Goal: Task Accomplishment & Management: Complete application form

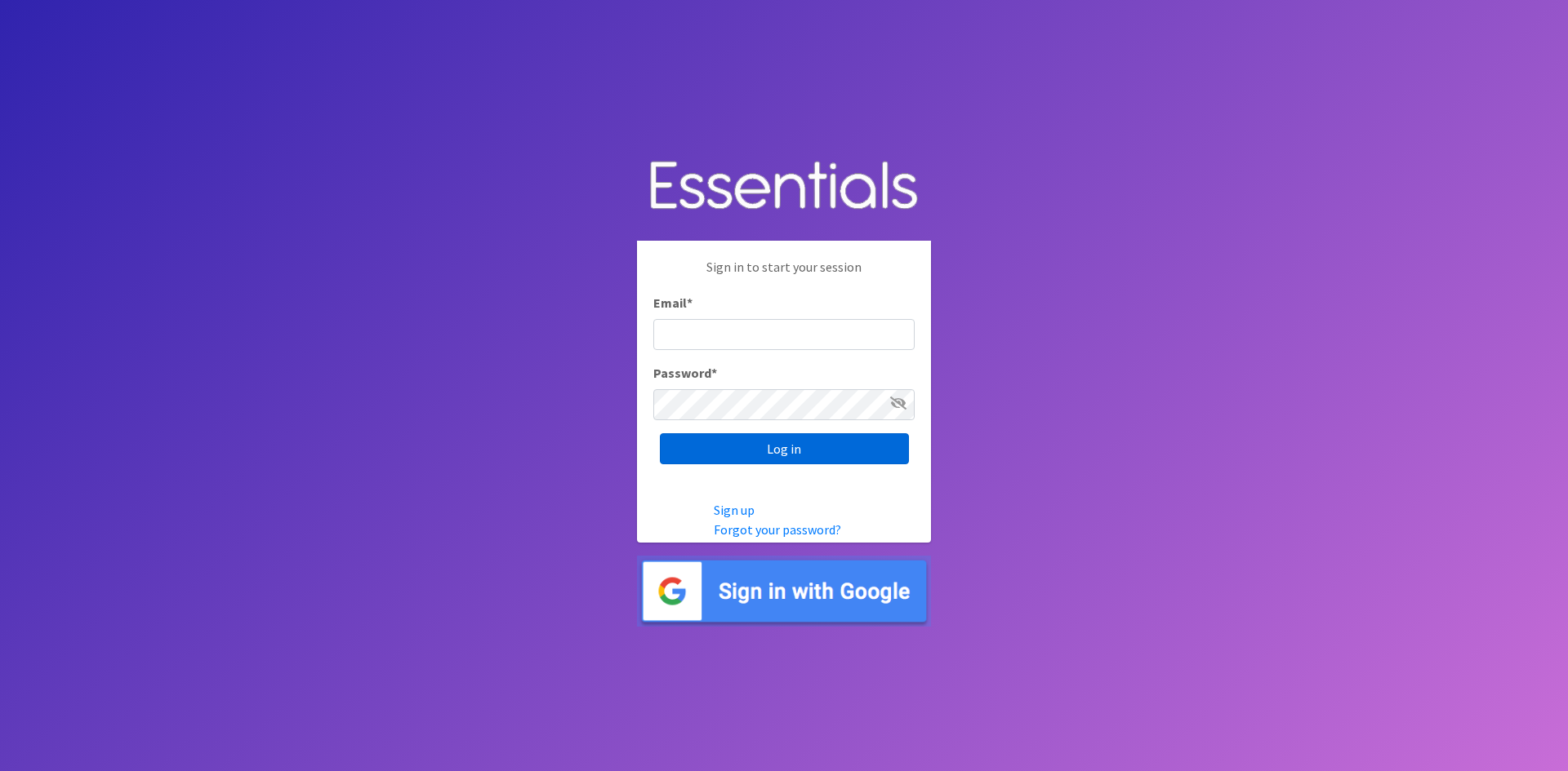
type input "[EMAIL_ADDRESS][DOMAIN_NAME]"
click at [765, 434] on input "Log in" at bounding box center [784, 449] width 249 height 31
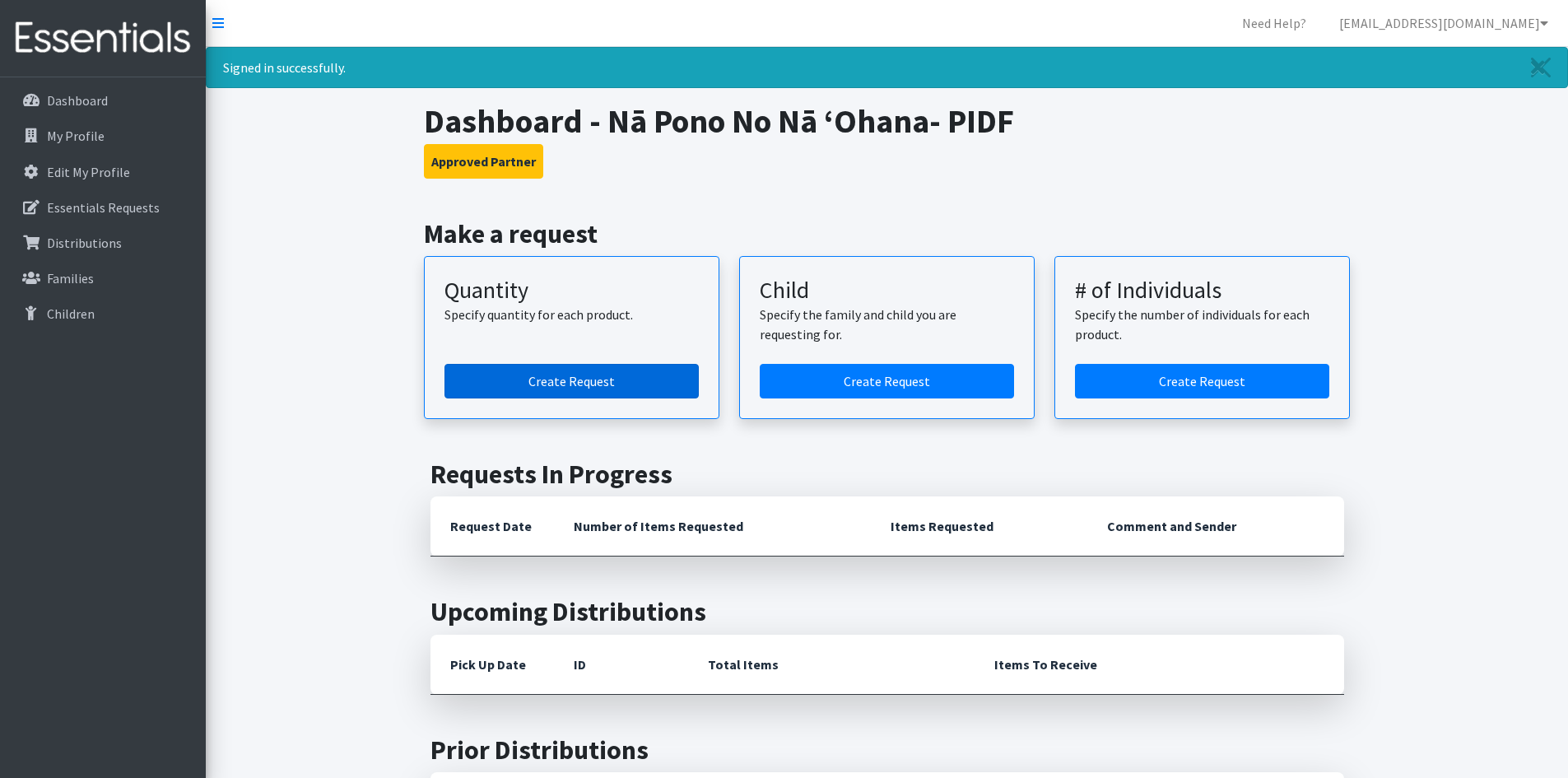
click at [563, 382] on link "Create Request" at bounding box center [572, 381] width 255 height 35
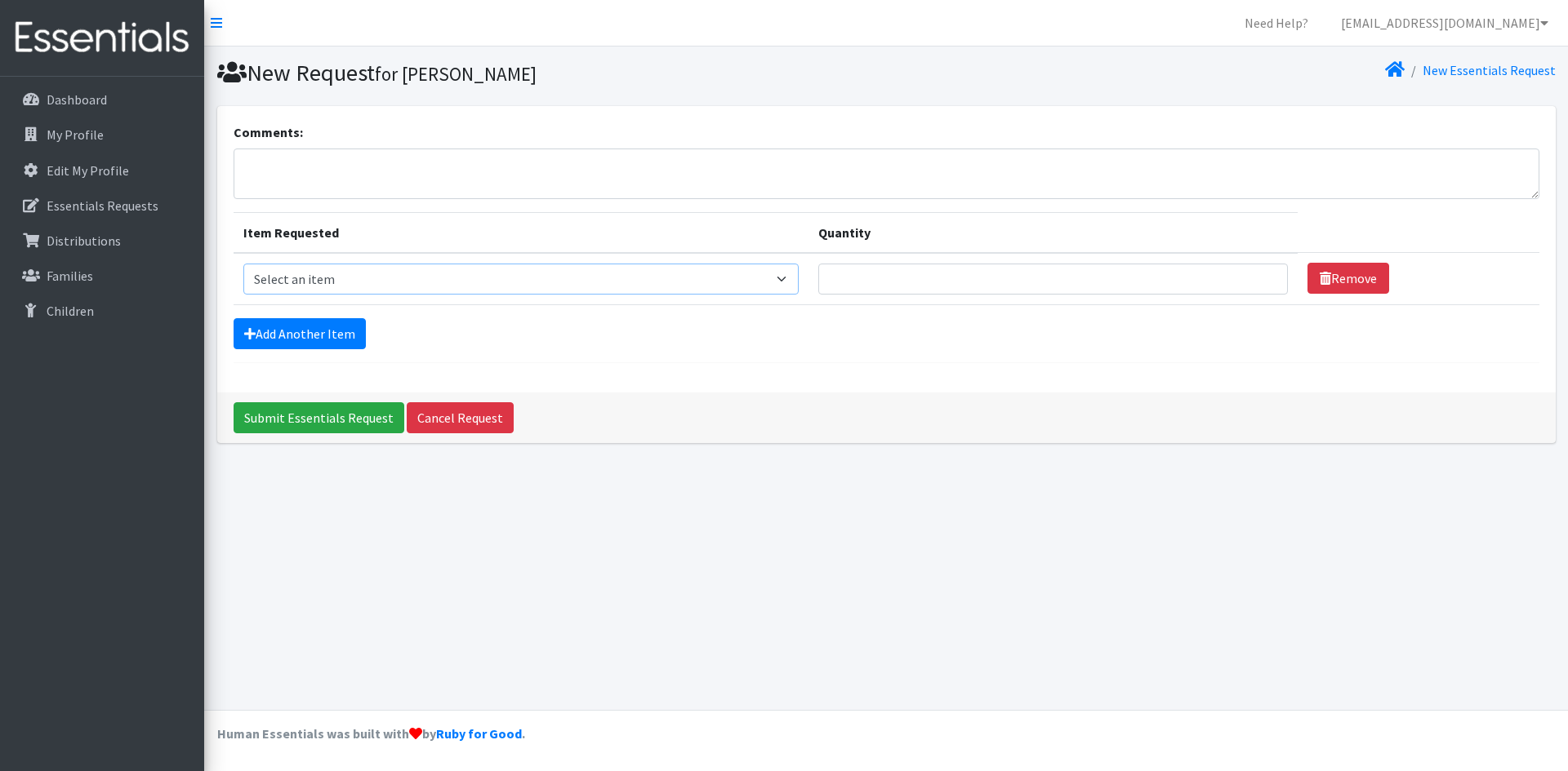
click at [615, 288] on select "Select an item Kids (Newborn) Kids (Preemie)** Limited Kids (Size 1) Kids (Size…" at bounding box center [521, 279] width 555 height 31
select select "1833"
click at [243, 264] on select "Select an item Kids (Newborn) Kids (Preemie)** Limited Kids (Size 1) Kids (Size…" at bounding box center [521, 279] width 555 height 31
click at [1194, 274] on input "Quantity" at bounding box center [1053, 279] width 470 height 31
type input "1"
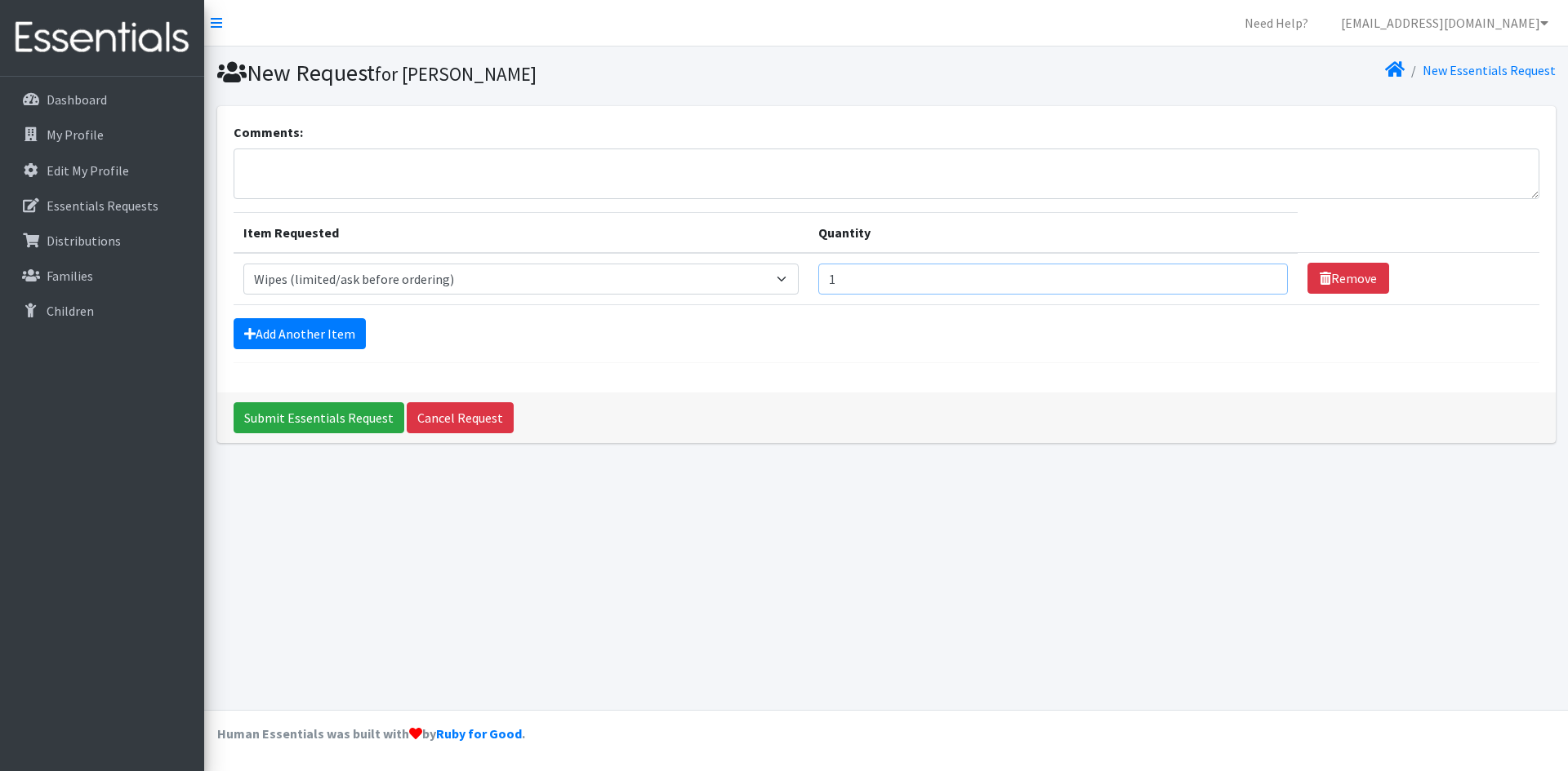
click at [1257, 276] on input "1" at bounding box center [1053, 279] width 470 height 31
click at [441, 418] on link "Cancel Request" at bounding box center [460, 418] width 107 height 31
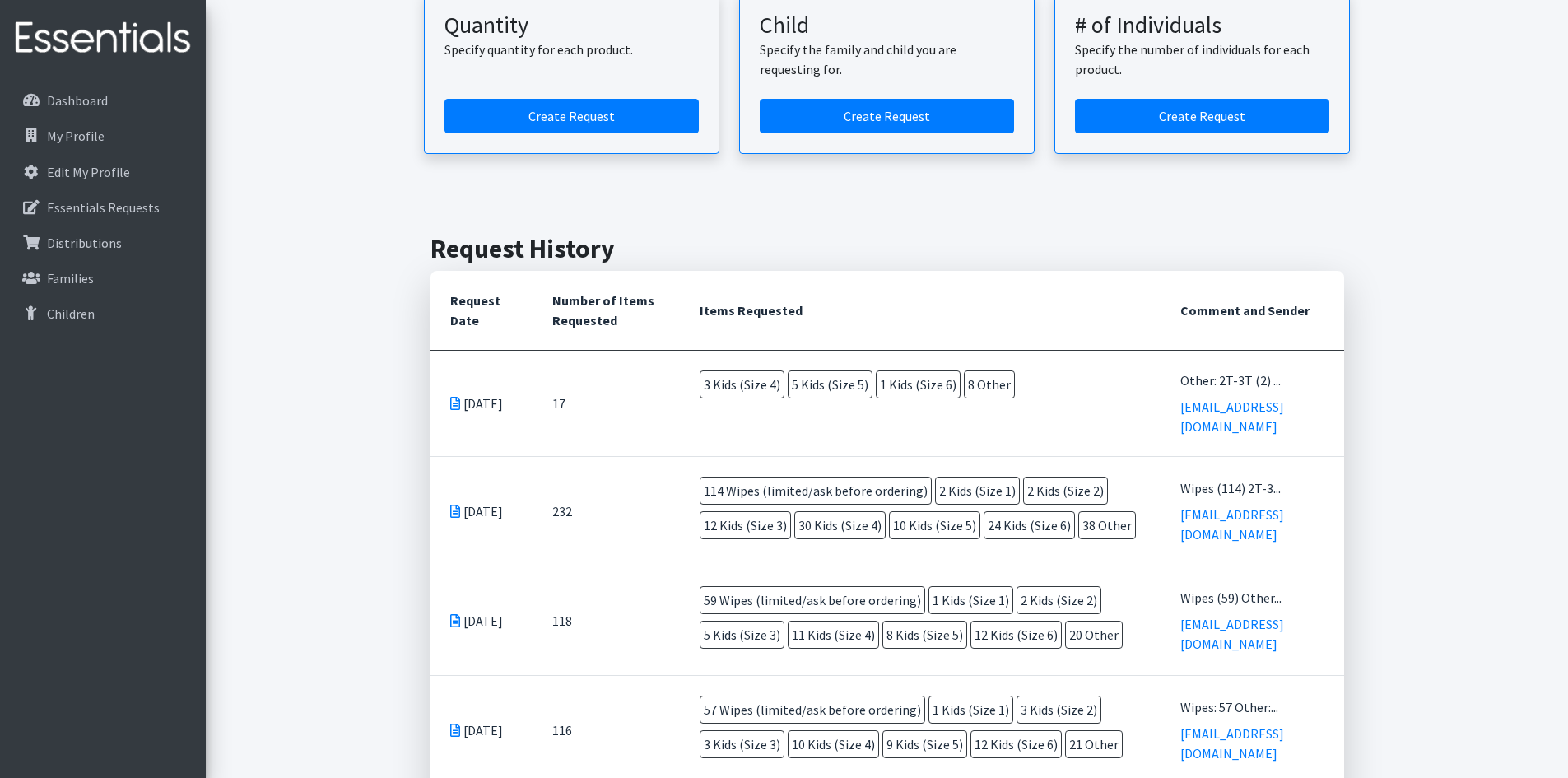
scroll to position [164, 0]
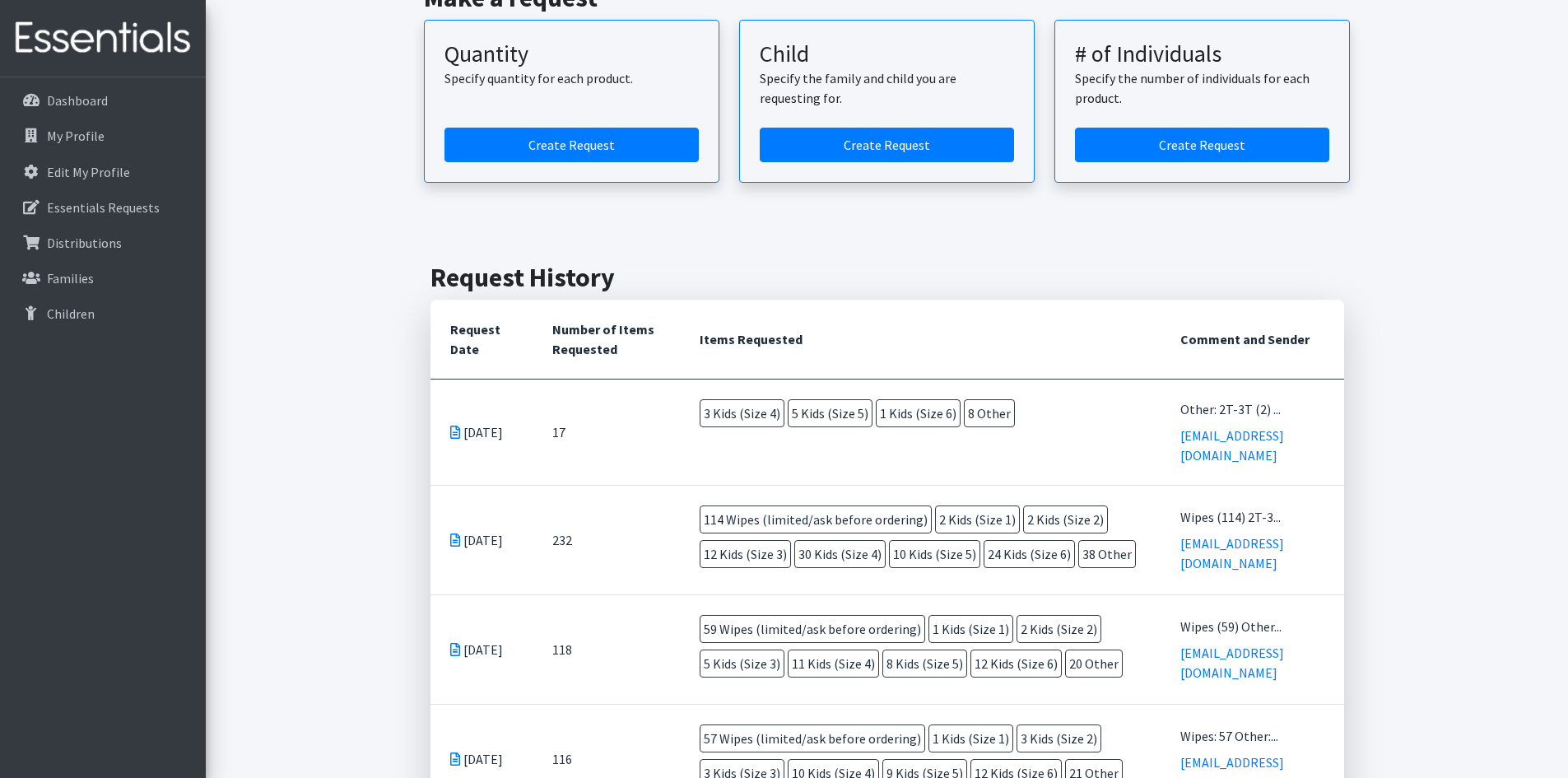
click at [966, 415] on span "8 Other" at bounding box center [990, 413] width 52 height 28
click at [455, 426] on icon at bounding box center [455, 433] width 10 height 14
click at [456, 426] on icon at bounding box center [455, 433] width 10 height 14
click at [455, 534] on icon at bounding box center [455, 541] width 10 height 14
click at [128, 98] on link "Dashboard" at bounding box center [103, 100] width 192 height 33
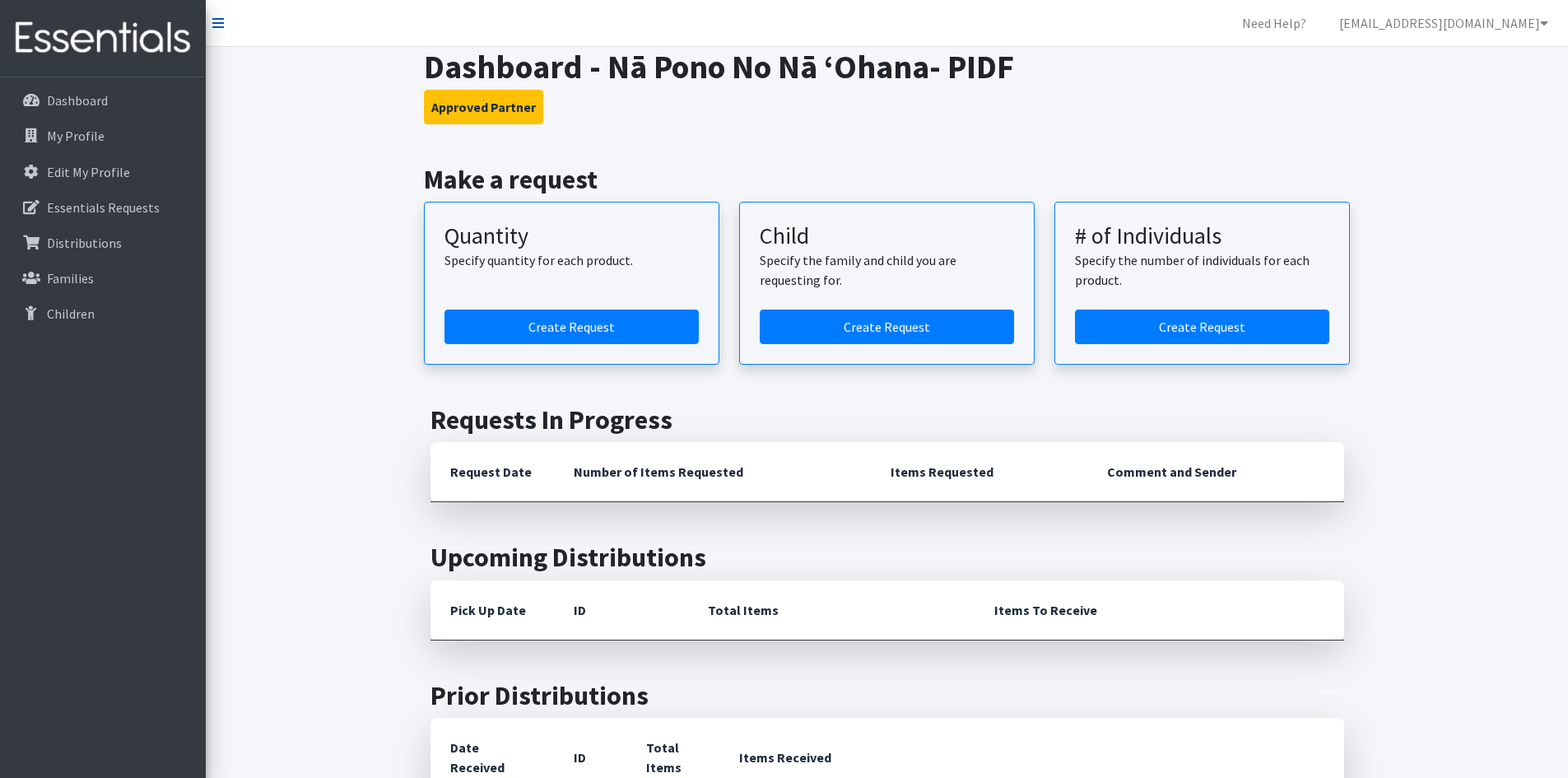
click at [220, 18] on icon at bounding box center [219, 23] width 12 height 14
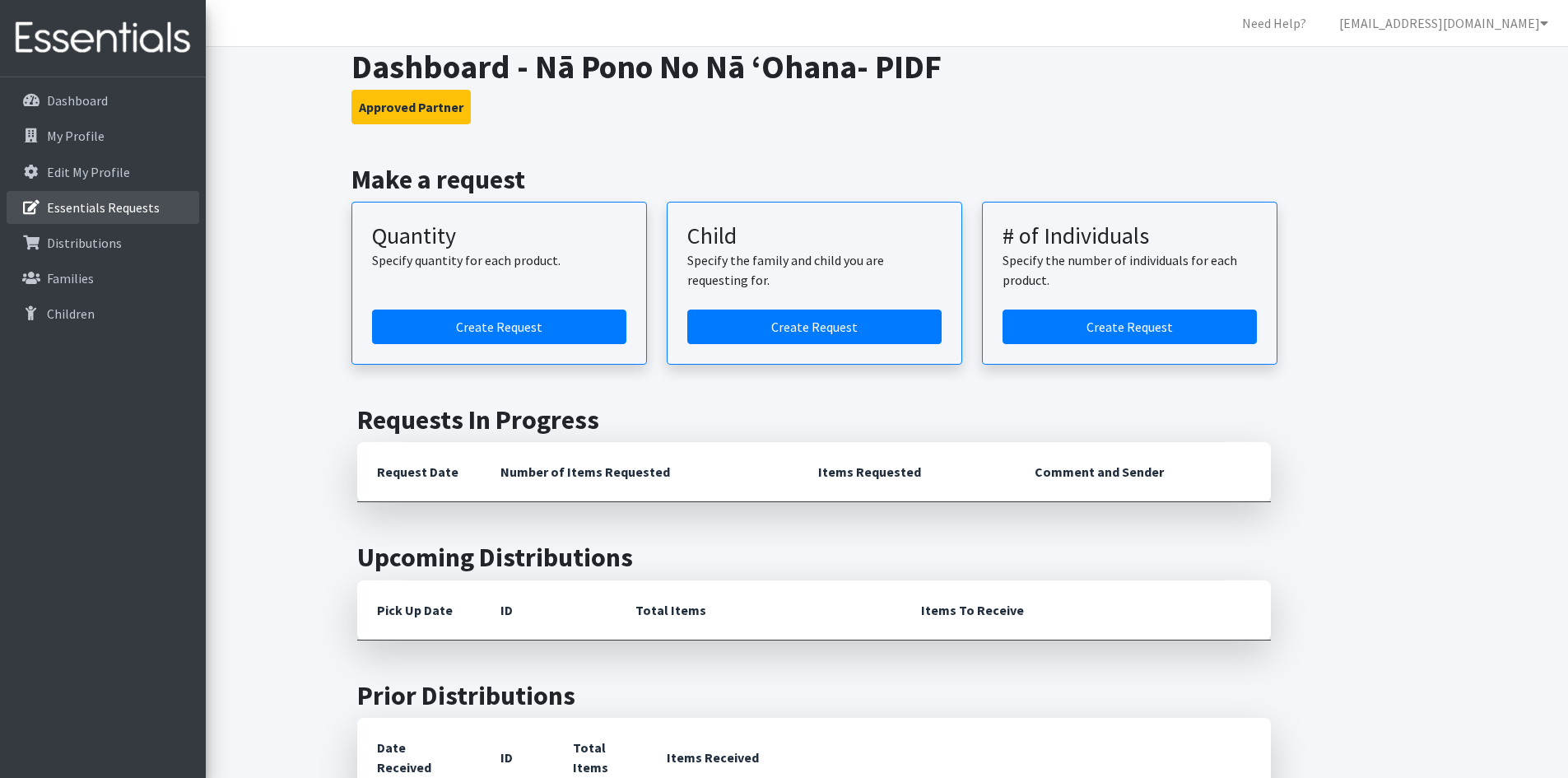
click at [71, 194] on link "Essentials Requests" at bounding box center [103, 207] width 192 height 33
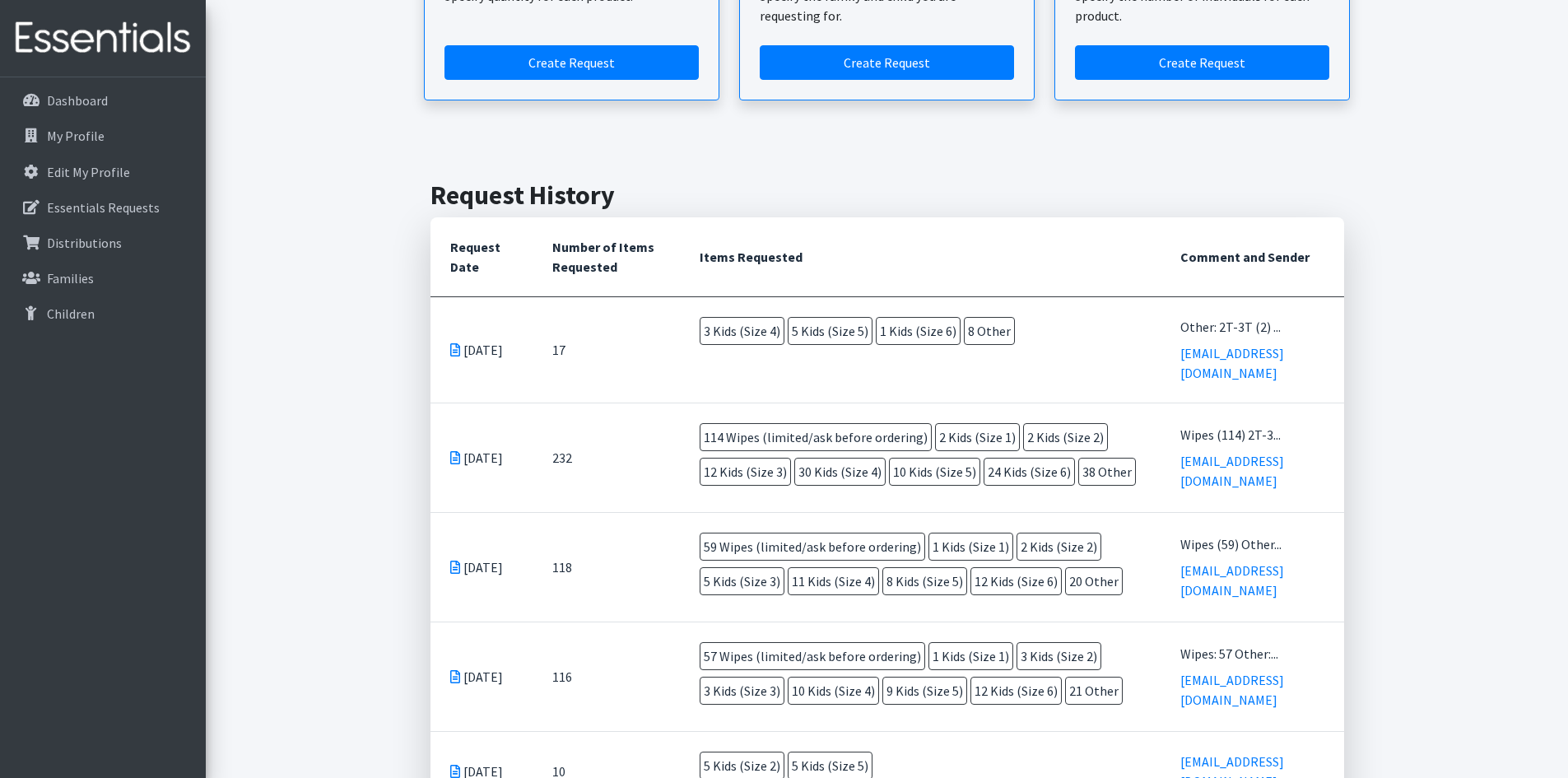
scroll to position [577, 0]
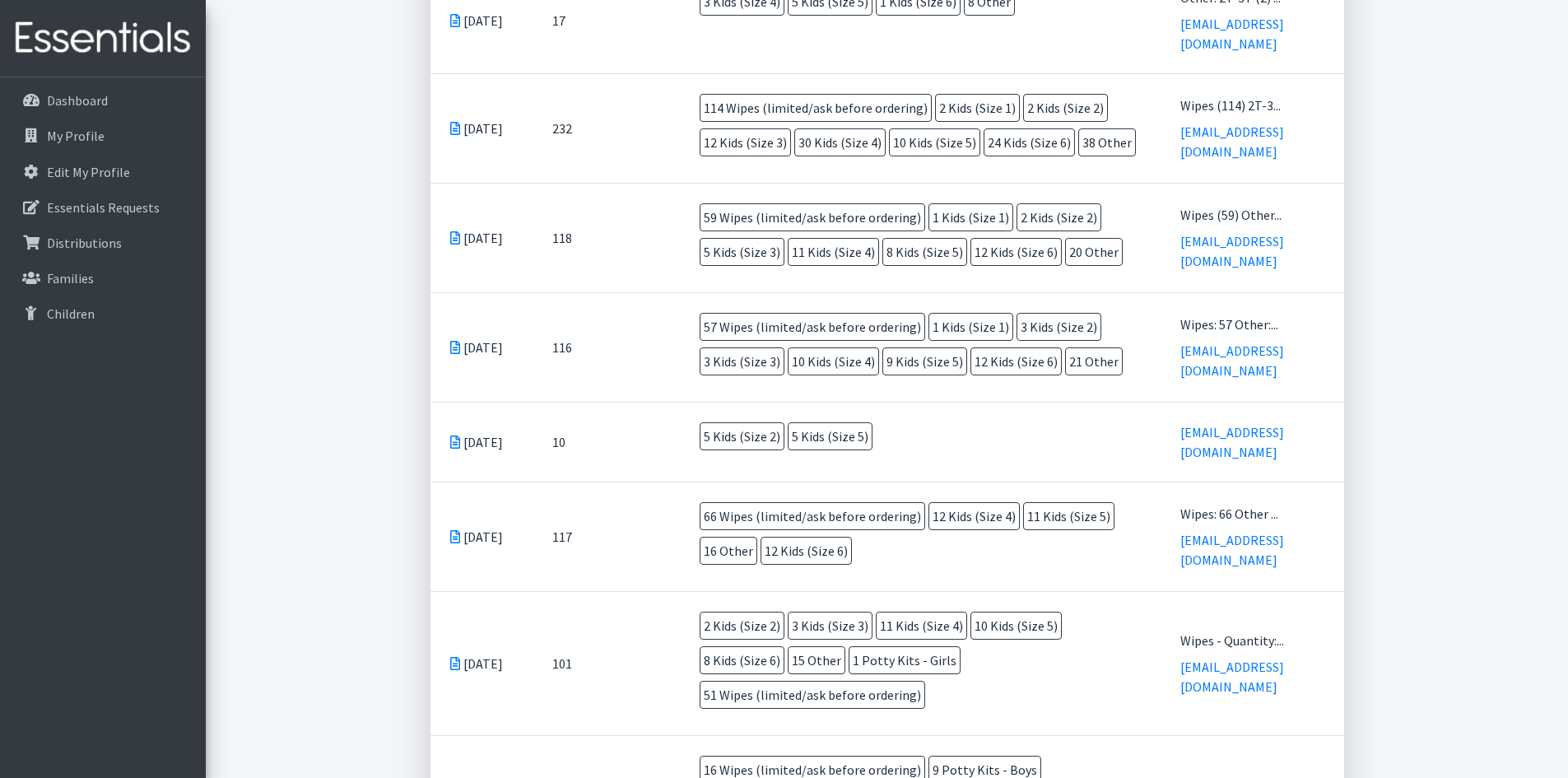
click at [455, 530] on icon at bounding box center [455, 537] width 10 height 14
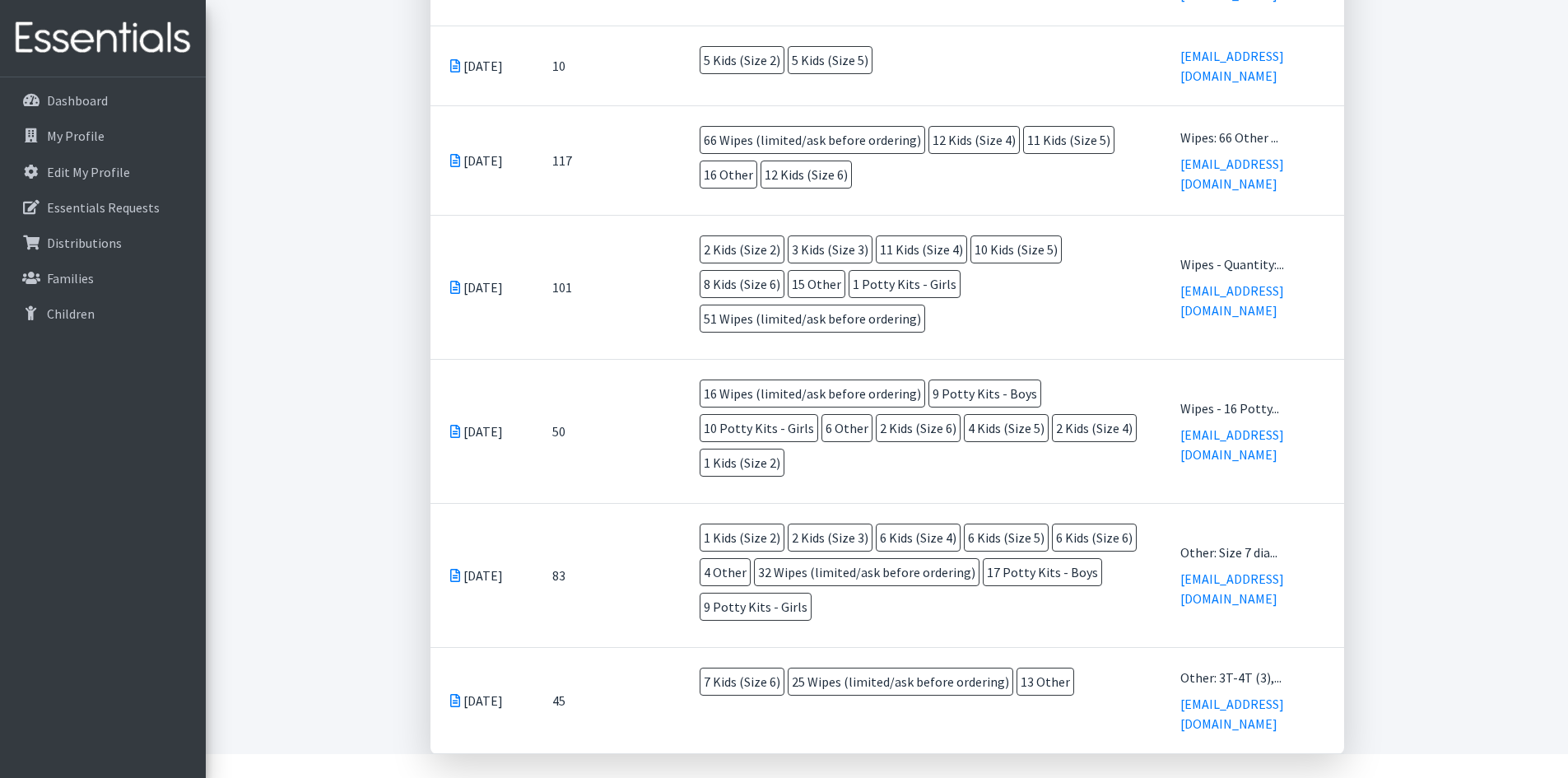
scroll to position [991, 0]
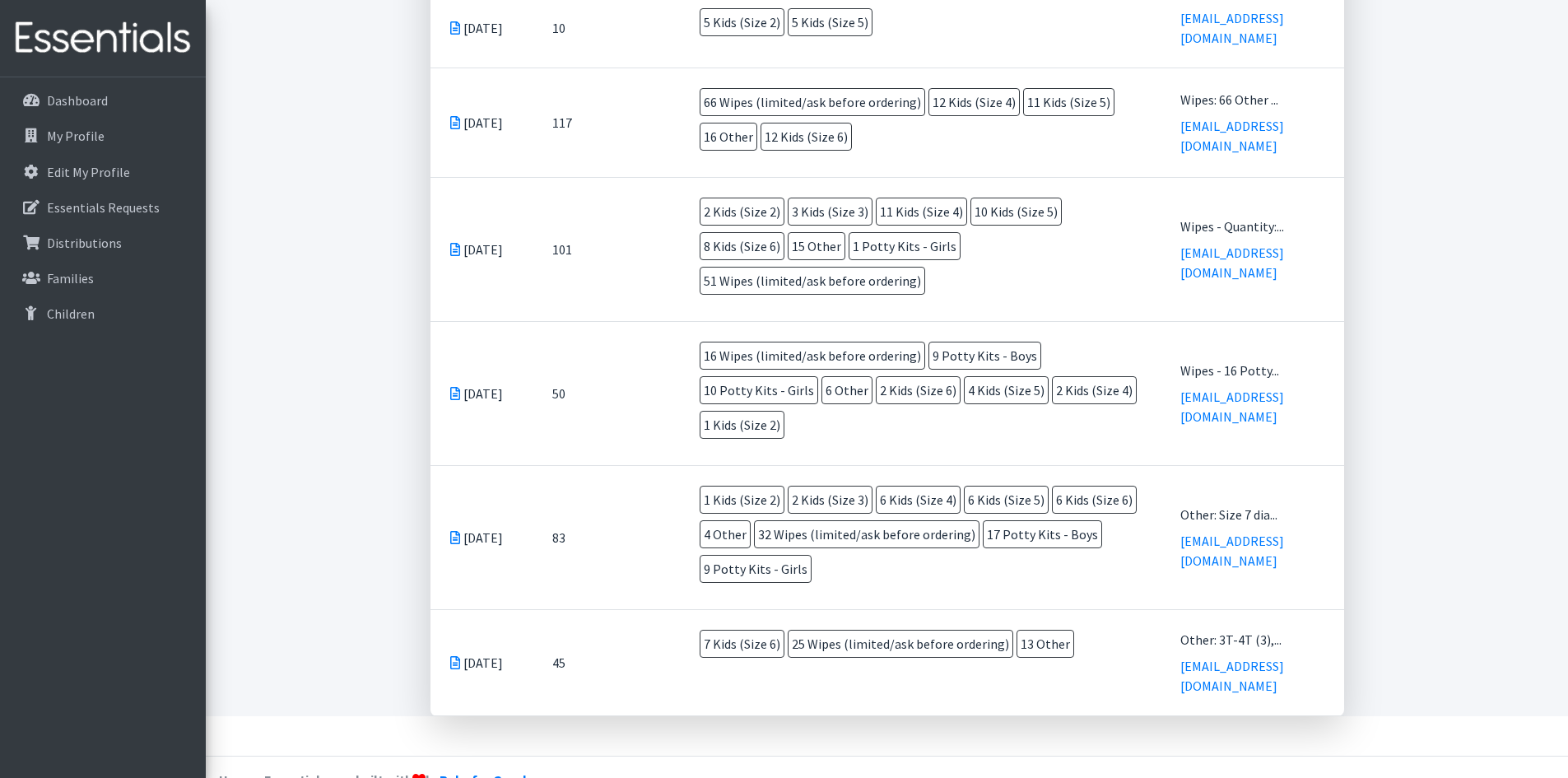
click at [455, 656] on icon at bounding box center [455, 663] width 10 height 14
click at [105, 219] on link "Essentials Requests" at bounding box center [103, 207] width 192 height 33
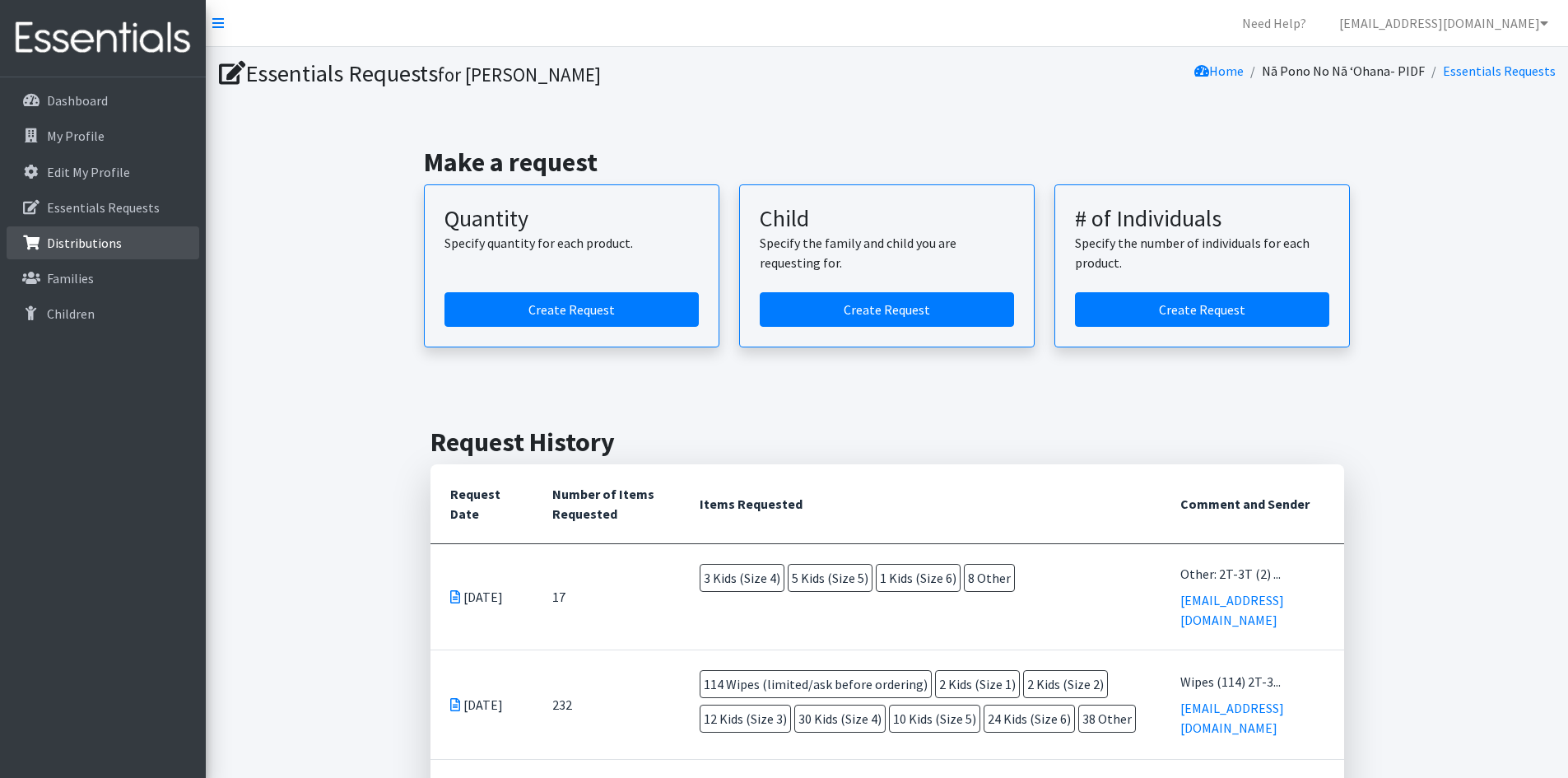
click at [118, 250] on link "Distributions" at bounding box center [103, 243] width 192 height 33
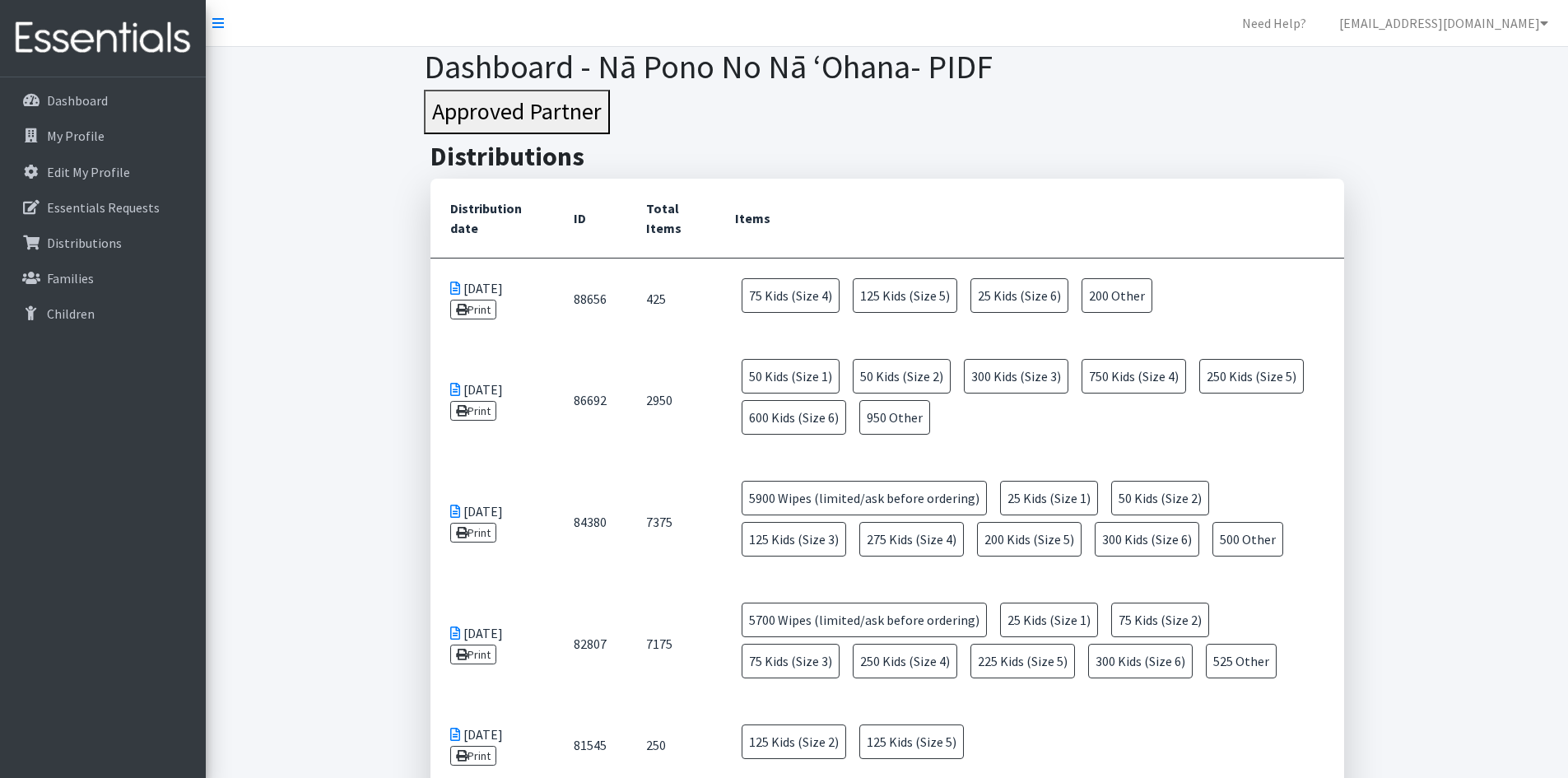
click at [455, 291] on icon at bounding box center [455, 289] width 10 height 14
click at [467, 309] on icon at bounding box center [462, 310] width 12 height 12
click at [475, 411] on link "Print" at bounding box center [473, 410] width 47 height 19
